Goal: Task Accomplishment & Management: Use online tool/utility

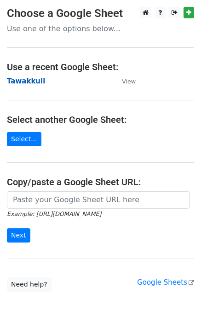
click at [22, 80] on strong "Tawakkull" at bounding box center [26, 81] width 38 height 8
click at [24, 81] on strong "Tawakkull" at bounding box center [26, 81] width 38 height 8
